Goal: Register for event/course

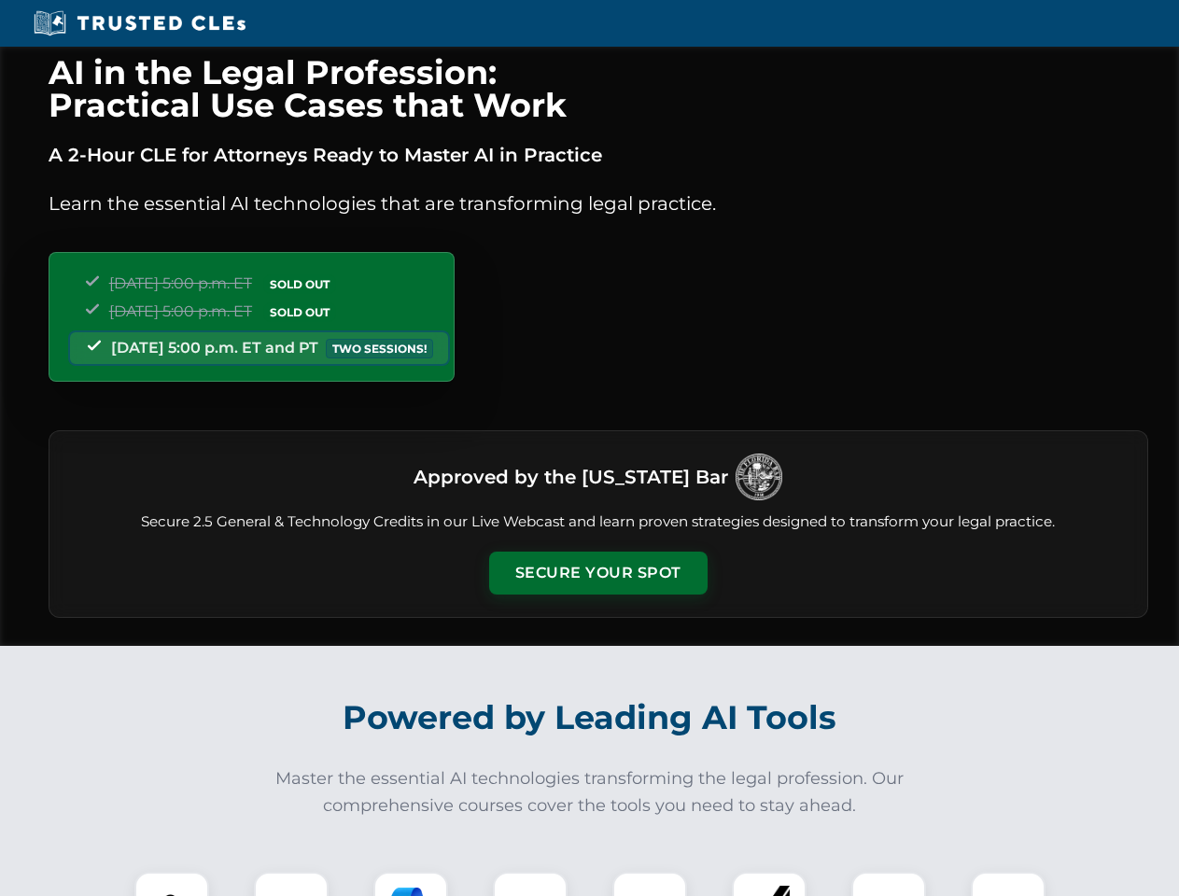
click at [598, 573] on button "Secure Your Spot" at bounding box center [598, 573] width 219 height 43
click at [172, 884] on img at bounding box center [172, 909] width 54 height 54
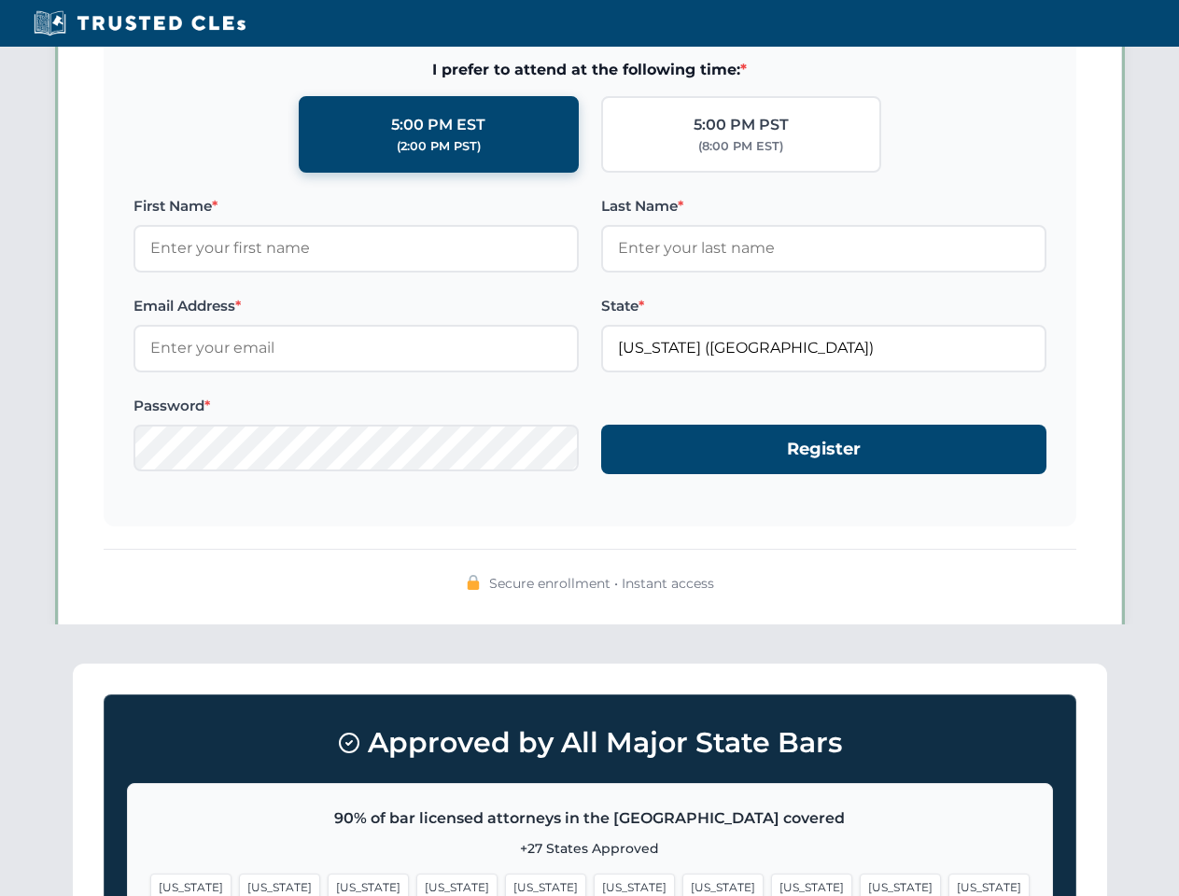
click at [683, 884] on span "[US_STATE]" at bounding box center [723, 887] width 81 height 27
click at [860, 884] on span "[US_STATE]" at bounding box center [900, 887] width 81 height 27
